Goal: Task Accomplishment & Management: Complete application form

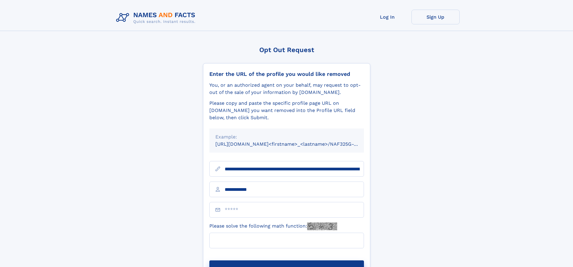
type input "**********"
type input "***"
click at [286, 260] on button "Submit Opt Out Request" at bounding box center [286, 269] width 154 height 19
